Goal: Find contact information: Find contact information

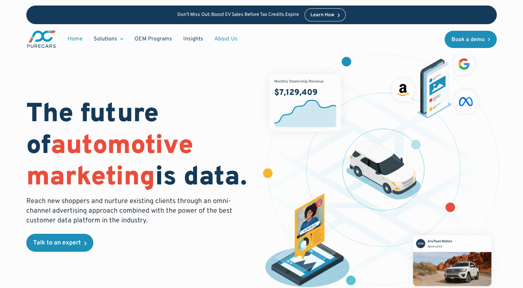
click at [220, 41] on link "About Us" at bounding box center [226, 39] width 34 height 13
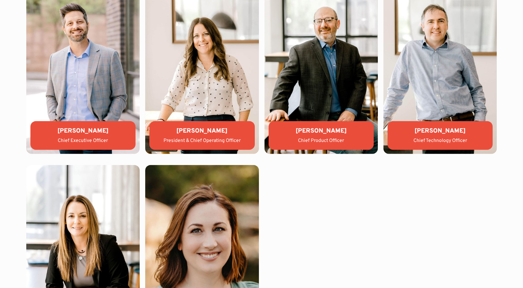
scroll to position [1546, 0]
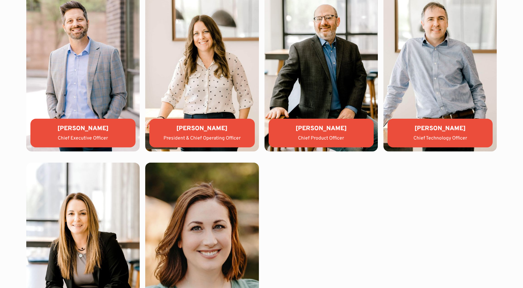
drag, startPoint x: 226, startPoint y: 128, endPoint x: 177, endPoint y: 127, distance: 49.5
click at [177, 127] on div "[PERSON_NAME]" at bounding box center [202, 128] width 94 height 9
copy div "[PERSON_NAME]"
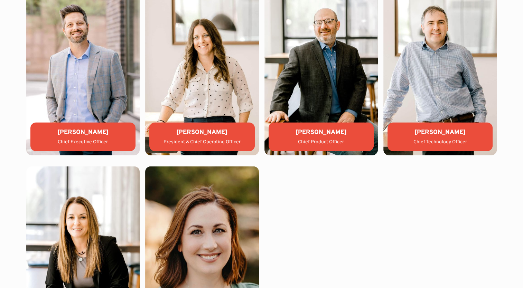
scroll to position [1545, 0]
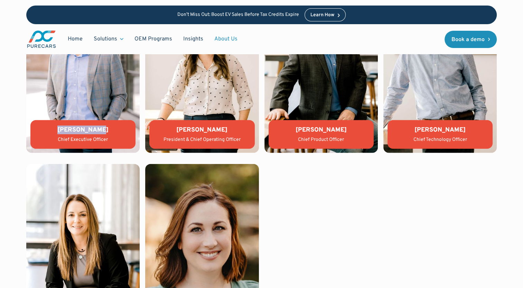
drag, startPoint x: 109, startPoint y: 128, endPoint x: 61, endPoint y: 132, distance: 48.6
click at [61, 132] on div "[PERSON_NAME]" at bounding box center [83, 130] width 94 height 9
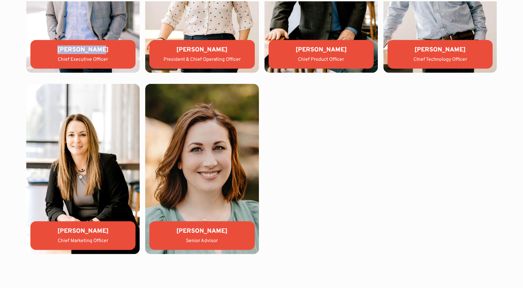
scroll to position [1623, 0]
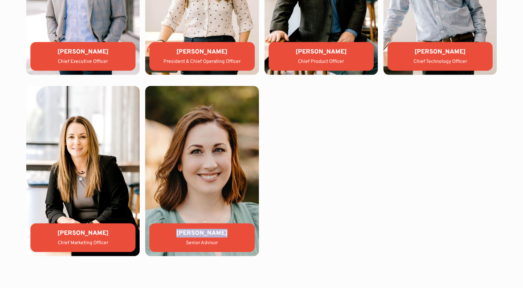
drag, startPoint x: 226, startPoint y: 232, endPoint x: 181, endPoint y: 229, distance: 45.1
click at [181, 229] on div "[PERSON_NAME]" at bounding box center [202, 233] width 94 height 9
copy div "[PERSON_NAME]"
drag, startPoint x: 103, startPoint y: 53, endPoint x: 58, endPoint y: 53, distance: 45.3
click at [58, 53] on div "[PERSON_NAME]" at bounding box center [83, 52] width 94 height 9
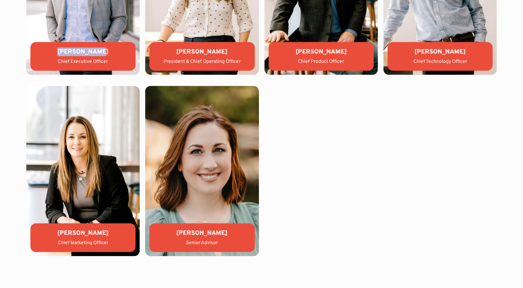
drag, startPoint x: 58, startPoint y: 53, endPoint x: 62, endPoint y: 53, distance: 4.5
copy div "[PERSON_NAME]"
